Goal: Use online tool/utility

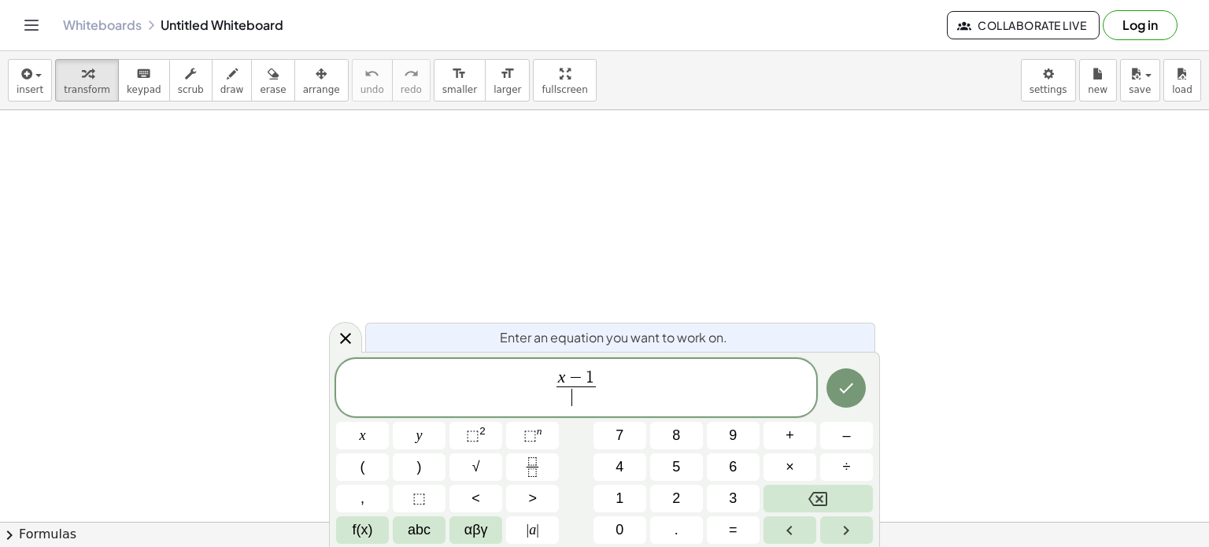
click at [572, 397] on span "​" at bounding box center [577, 397] width 40 height 21
click at [489, 471] on button "√" at bounding box center [476, 468] width 53 height 28
click at [850, 387] on icon "Done" at bounding box center [846, 387] width 19 height 19
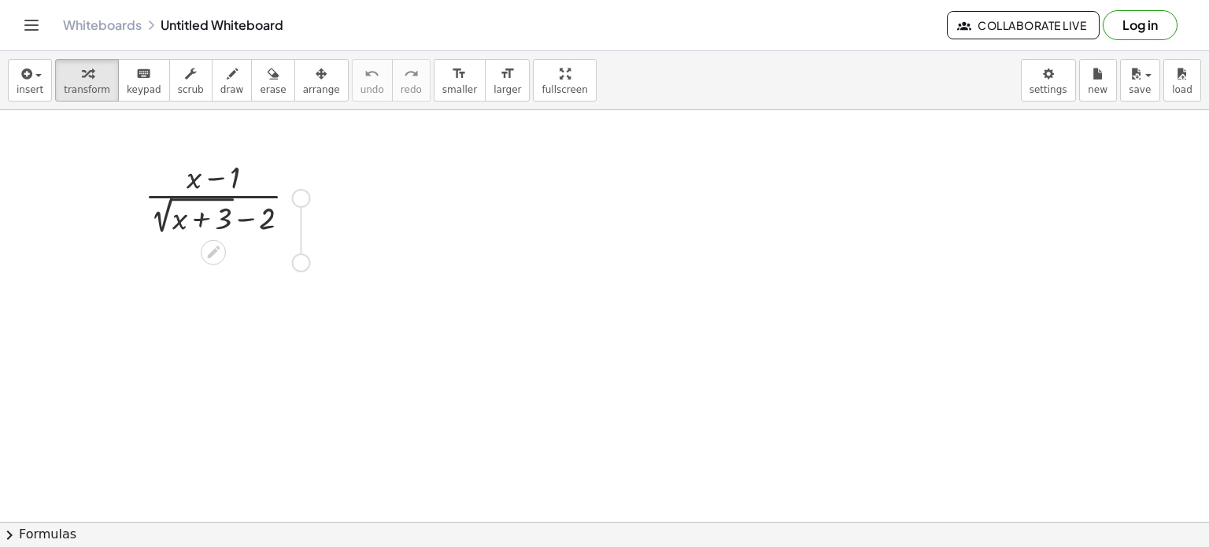
drag, startPoint x: 299, startPoint y: 194, endPoint x: 305, endPoint y: 292, distance: 98.6
click at [236, 299] on div at bounding box center [214, 287] width 180 height 83
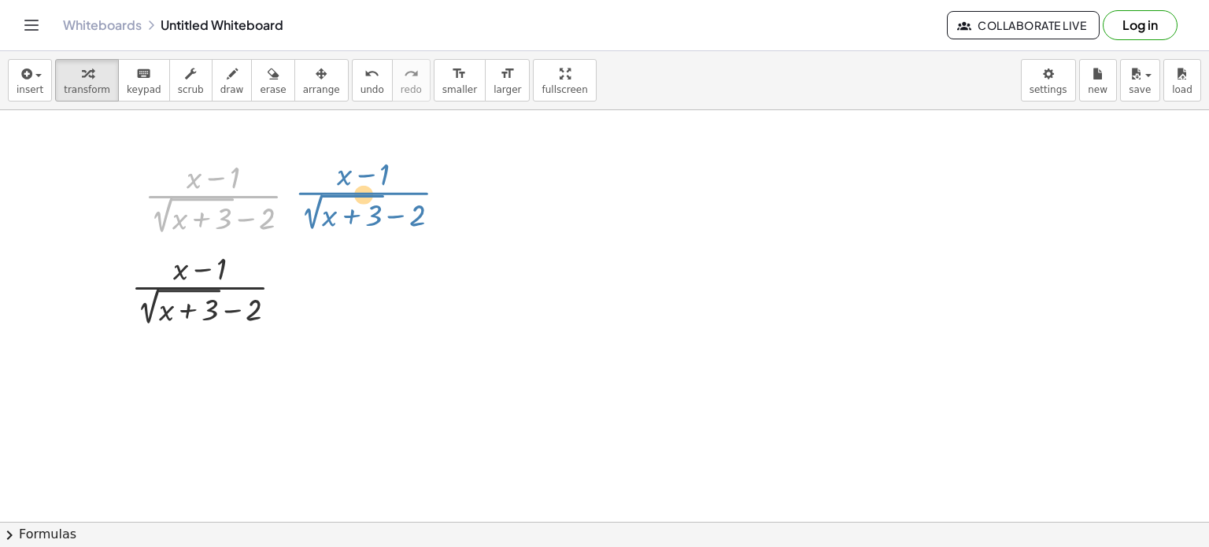
drag, startPoint x: 173, startPoint y: 202, endPoint x: 320, endPoint y: 196, distance: 146.6
click at [320, 196] on div "· ( + x − 1 ) · ( + 2 √ ( + x + 3 ) − 2 ) · ( + x − 1 ) · ( + 2 √ ( + x + 3 ) −…" at bounding box center [221, 196] width 200 height 91
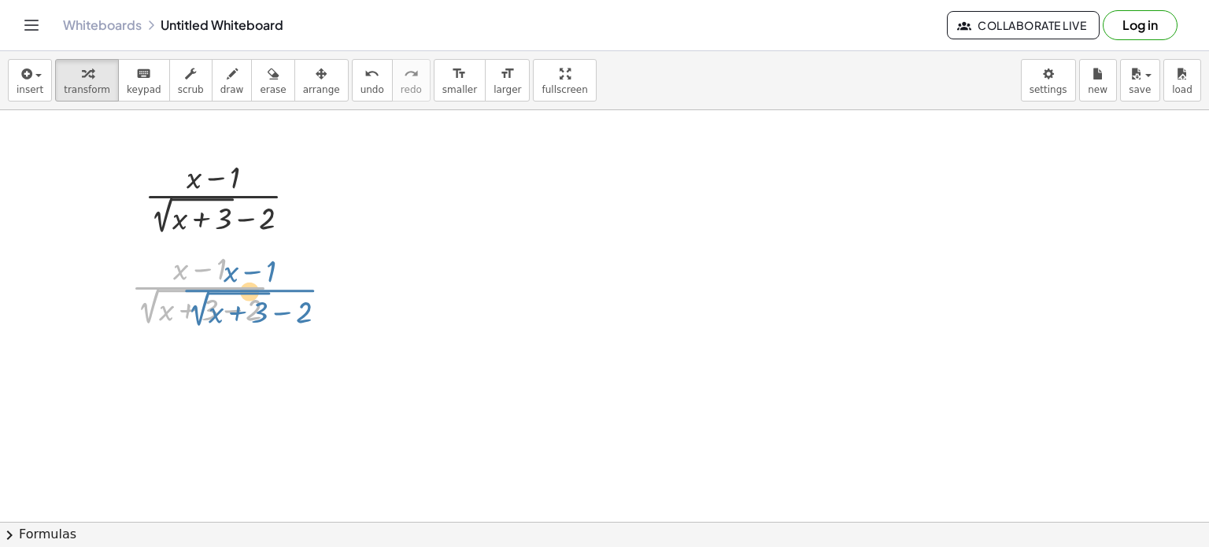
drag, startPoint x: 191, startPoint y: 294, endPoint x: 209, endPoint y: 300, distance: 18.9
click at [209, 300] on div at bounding box center [214, 287] width 180 height 83
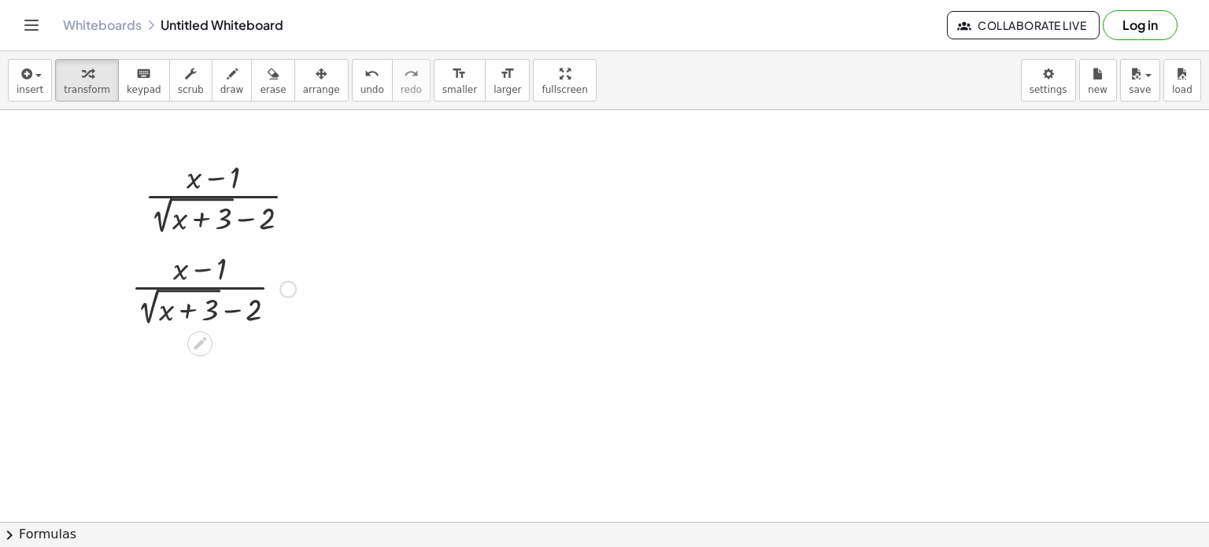
click at [187, 287] on div at bounding box center [214, 287] width 180 height 83
drag, startPoint x: 188, startPoint y: 302, endPoint x: 184, endPoint y: 309, distance: 8.1
click at [184, 309] on div at bounding box center [214, 287] width 180 height 83
drag, startPoint x: 212, startPoint y: 180, endPoint x: 220, endPoint y: 184, distance: 8.8
click at [220, 184] on div at bounding box center [227, 196] width 180 height 83
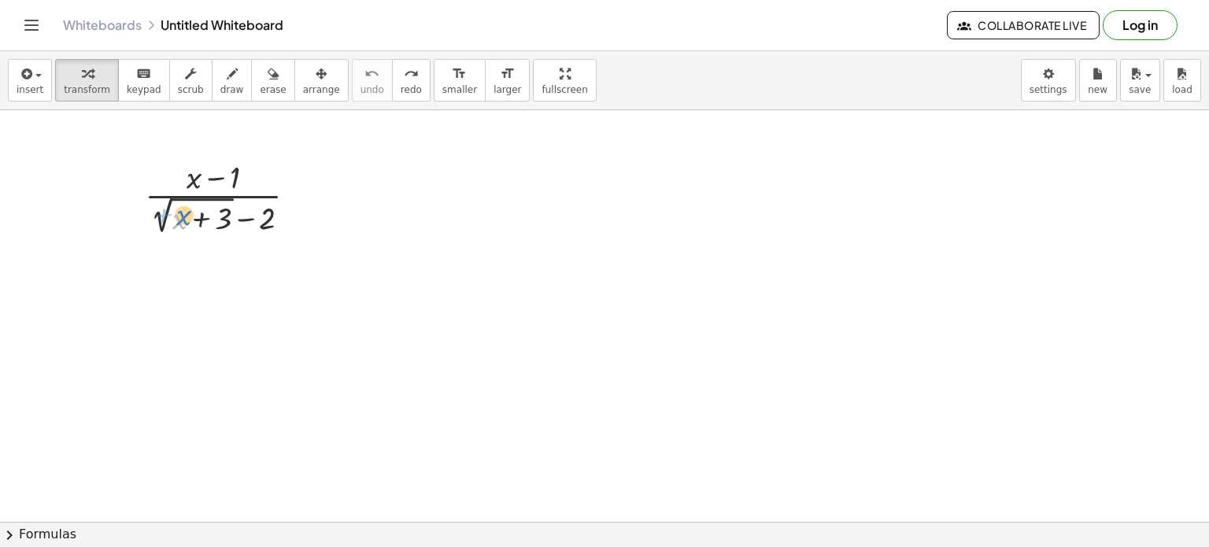
click at [189, 200] on div at bounding box center [227, 196] width 180 height 83
drag, startPoint x: 139, startPoint y: 213, endPoint x: 149, endPoint y: 222, distance: 13.9
click at [149, 222] on div at bounding box center [155, 210] width 24 height 91
drag, startPoint x: 246, startPoint y: 213, endPoint x: 260, endPoint y: 226, distance: 18.4
click at [260, 226] on div at bounding box center [237, 206] width 180 height 83
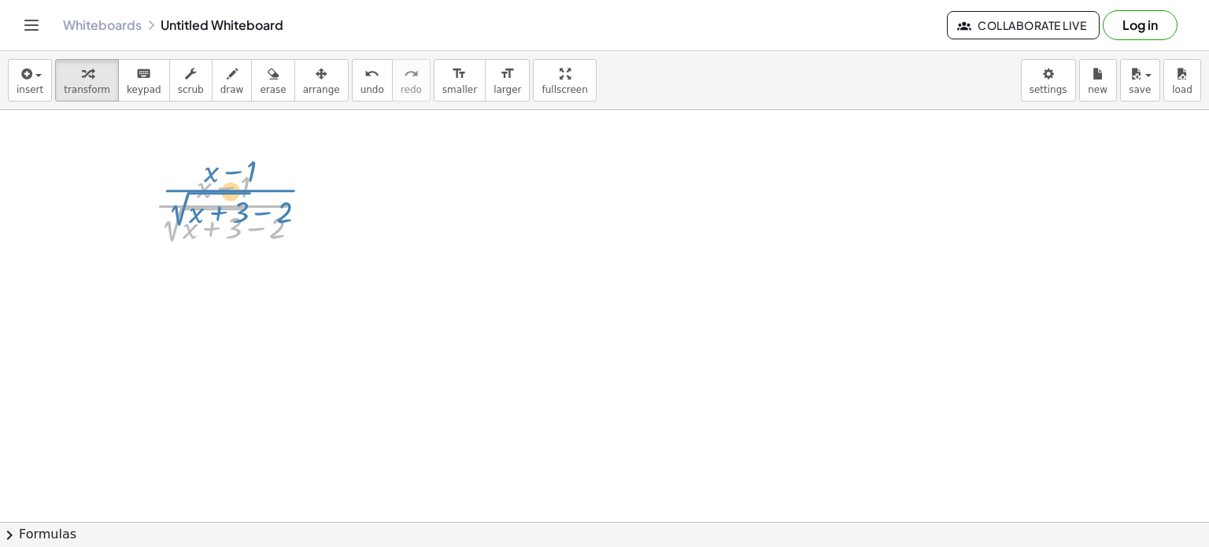
drag, startPoint x: 231, startPoint y: 213, endPoint x: 225, endPoint y: 202, distance: 12.0
click at [225, 202] on div at bounding box center [237, 206] width 180 height 83
drag, startPoint x: 176, startPoint y: 228, endPoint x: 187, endPoint y: 234, distance: 12.3
click at [187, 234] on div at bounding box center [237, 206] width 180 height 83
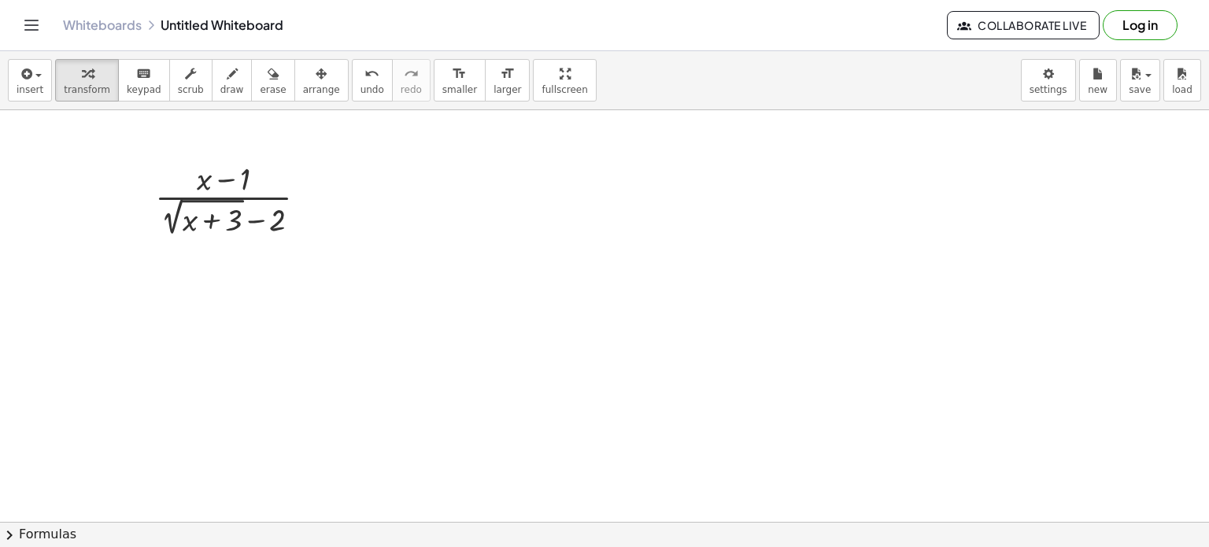
scroll to position [9, 0]
click at [1054, 85] on body "Graspable Math Activities Get Started Activity Bank Assigned Work Classes White…" at bounding box center [604, 273] width 1209 height 547
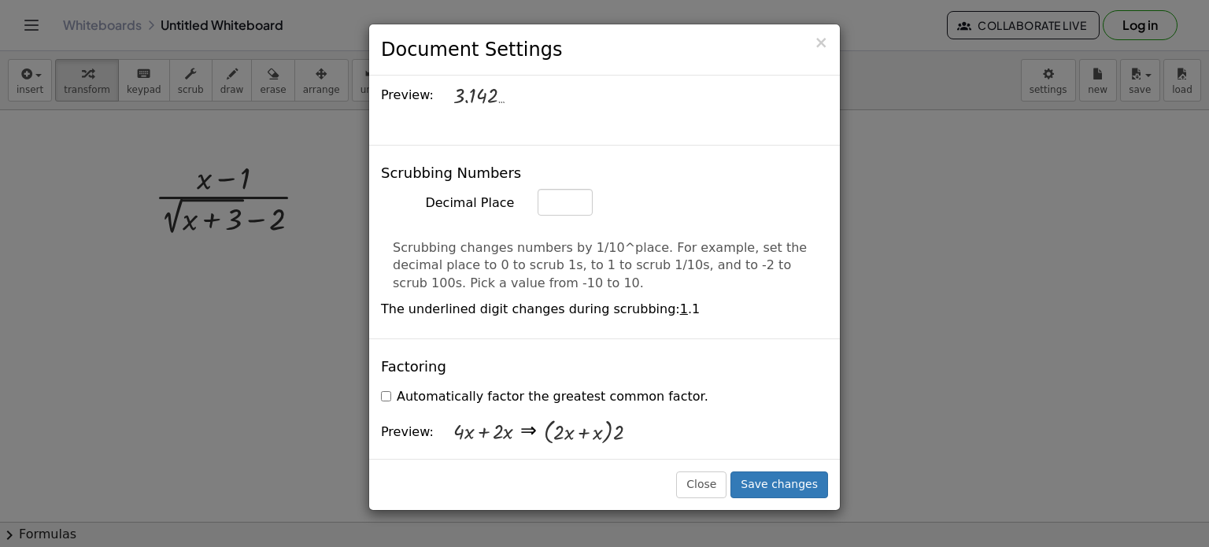
scroll to position [0, 0]
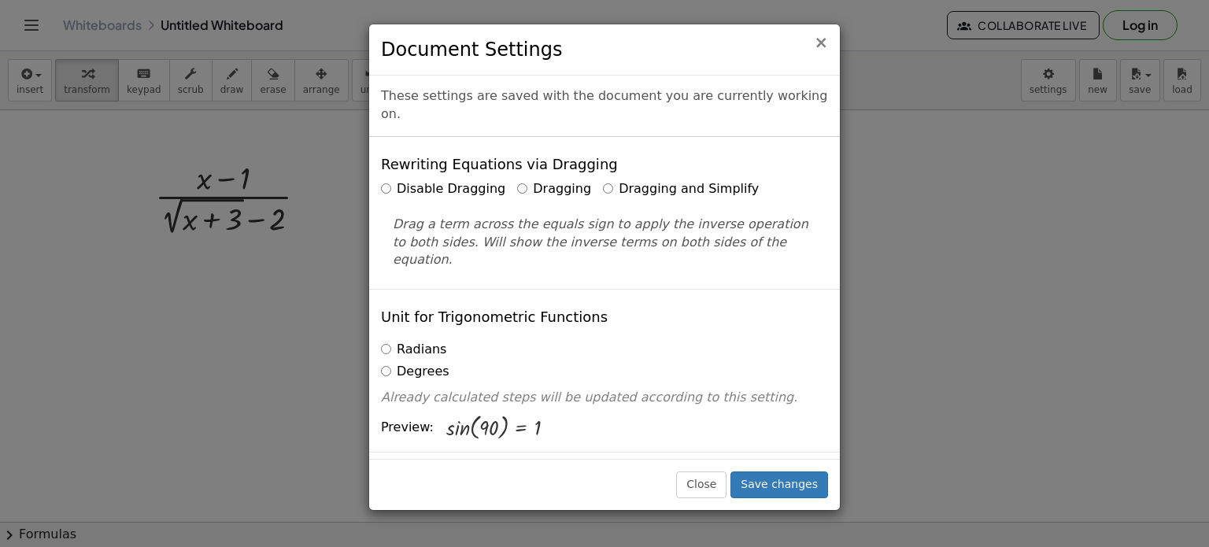
click at [820, 43] on span "×" at bounding box center [821, 42] width 14 height 19
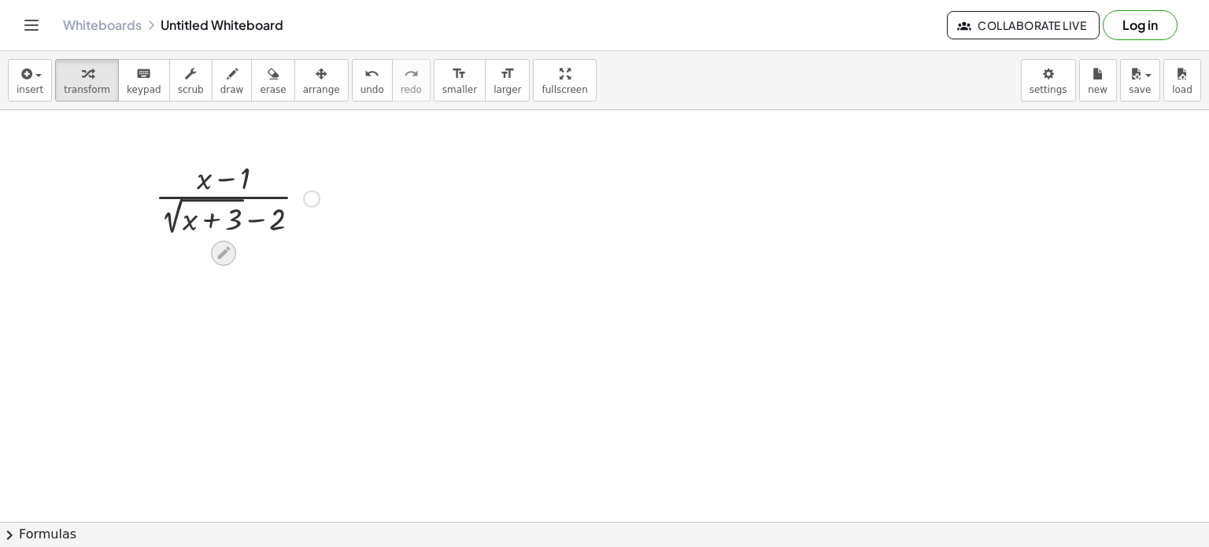
click at [227, 247] on icon at bounding box center [223, 252] width 13 height 13
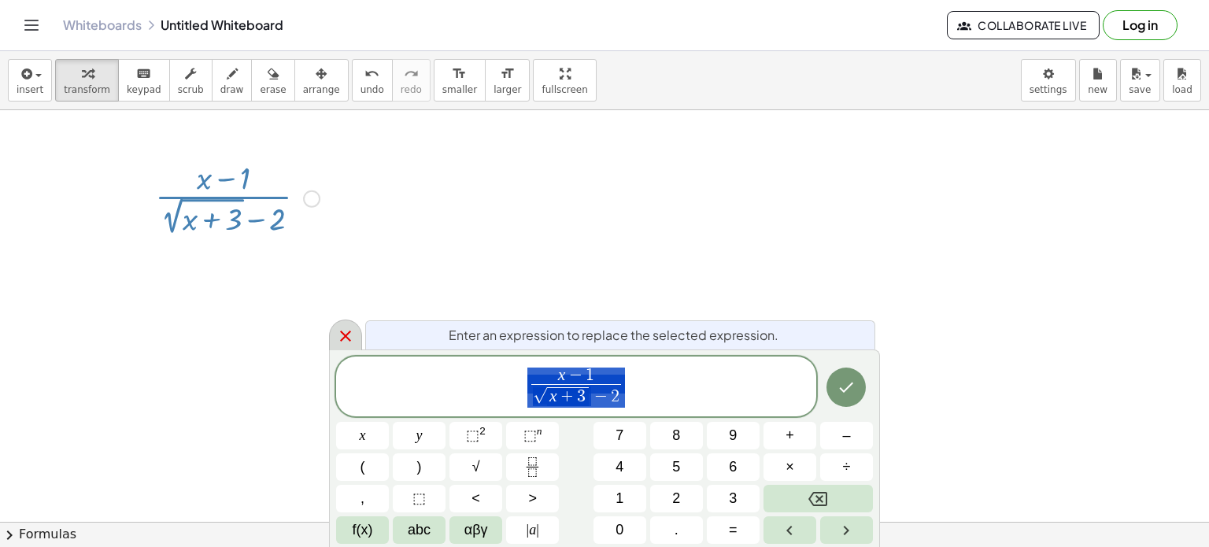
click at [346, 337] on icon at bounding box center [345, 336] width 11 height 11
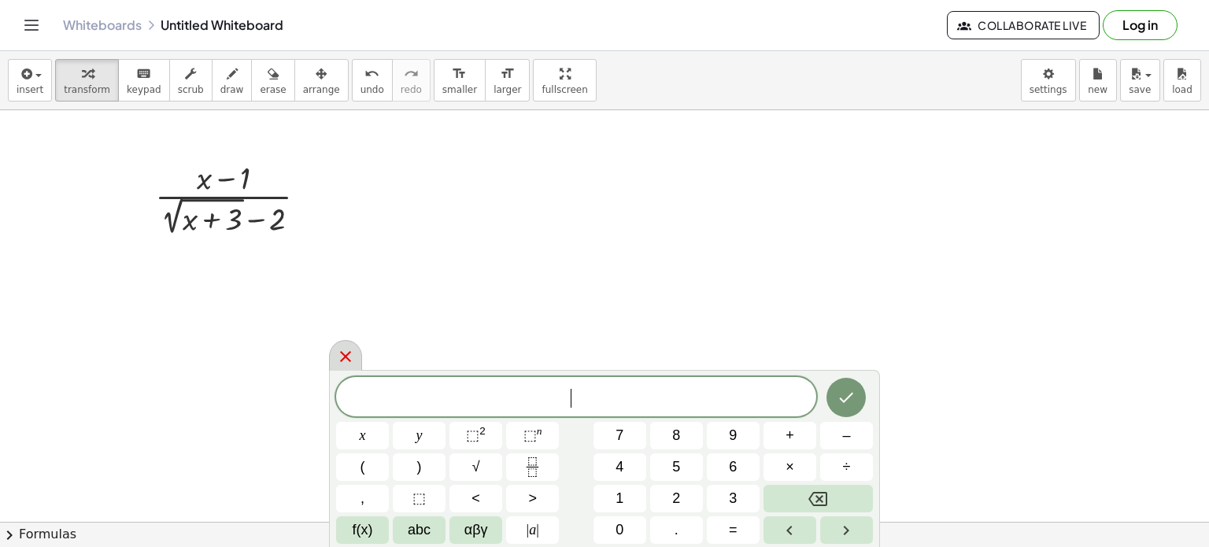
click at [350, 352] on icon at bounding box center [345, 356] width 11 height 11
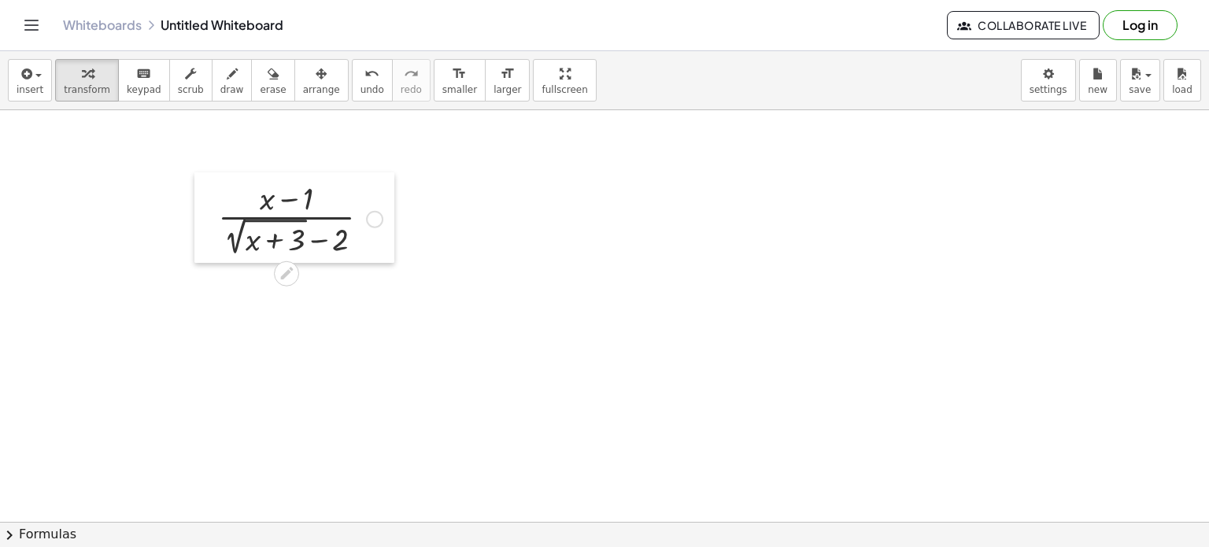
drag, startPoint x: 144, startPoint y: 209, endPoint x: 181, endPoint y: 224, distance: 39.9
click at [194, 224] on div at bounding box center [206, 217] width 24 height 91
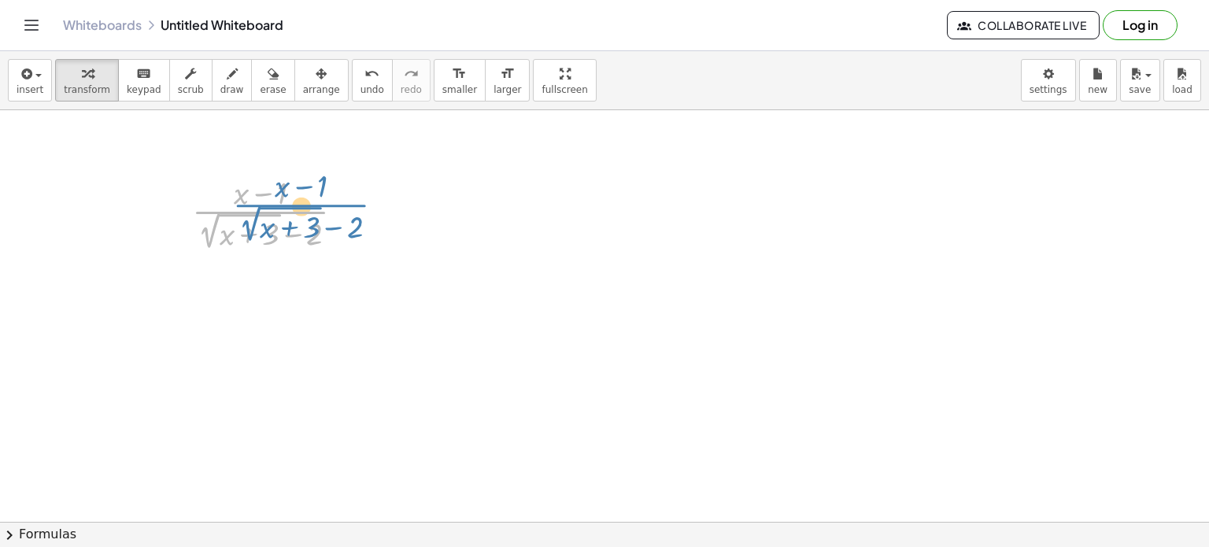
drag, startPoint x: 269, startPoint y: 215, endPoint x: 302, endPoint y: 208, distance: 33.8
click at [302, 208] on div at bounding box center [274, 212] width 180 height 83
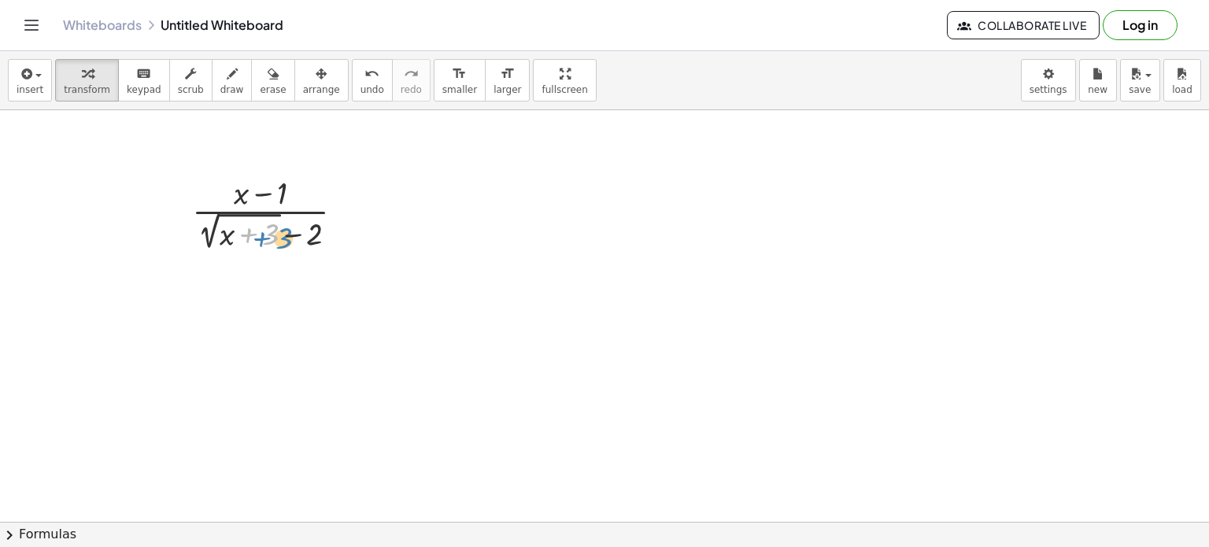
click at [283, 225] on div at bounding box center [274, 212] width 180 height 83
drag, startPoint x: 350, startPoint y: 215, endPoint x: 461, endPoint y: 215, distance: 111.0
click at [340, 216] on div at bounding box center [348, 213] width 17 height 17
